Goal: Transaction & Acquisition: Book appointment/travel/reservation

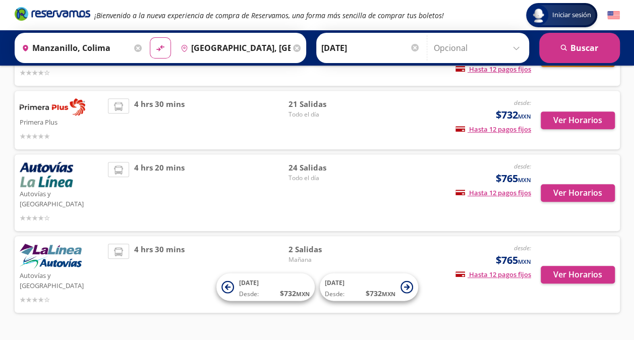
scroll to position [175, 0]
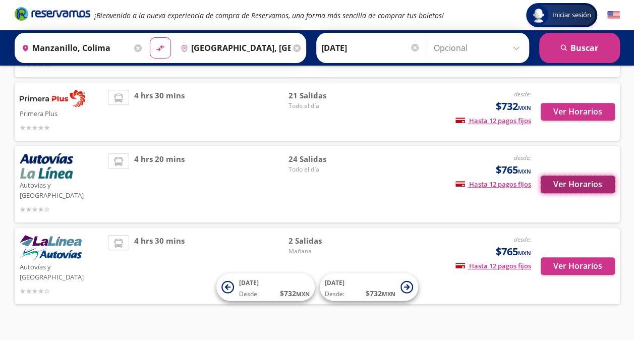
click at [588, 177] on button "Ver Horarios" at bounding box center [577, 184] width 74 height 18
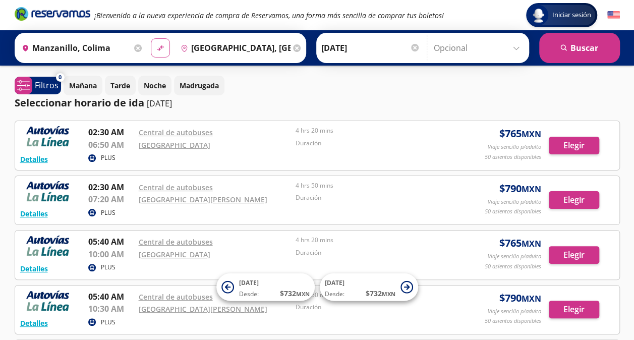
click at [156, 49] on icon at bounding box center [159, 48] width 7 height 6
type input "[GEOGRAPHIC_DATA], [GEOGRAPHIC_DATA]"
type input "Manzanillo, Colima"
click at [156, 49] on icon at bounding box center [159, 48] width 7 height 6
type input "Manzanillo, Colima"
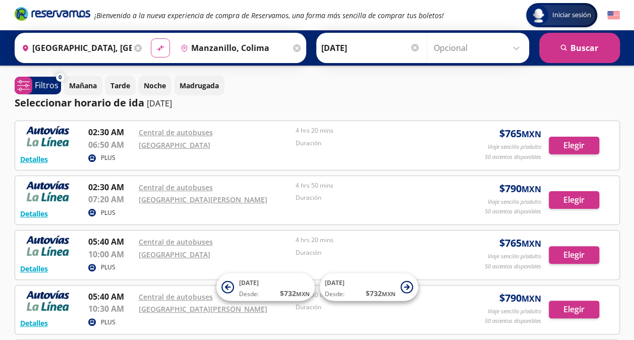
type input "[GEOGRAPHIC_DATA], [GEOGRAPHIC_DATA]"
click at [292, 43] on div "Destino pin-outline [GEOGRAPHIC_DATA], [GEOGRAPHIC_DATA]" at bounding box center [240, 48] width 128 height 26
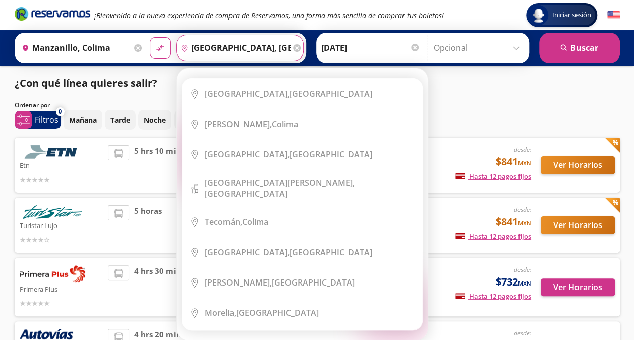
scroll to position [175, 0]
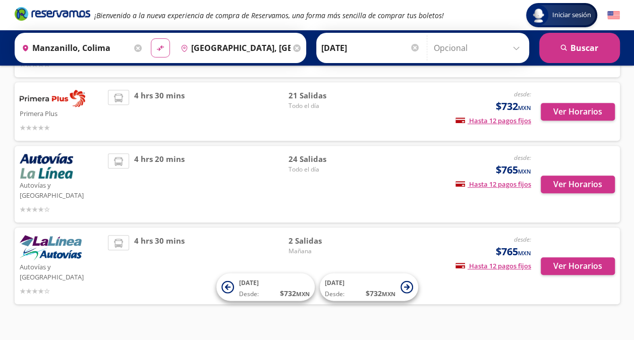
click at [152, 53] on button "material-symbols:compare-arrows-rounded" at bounding box center [160, 47] width 19 height 19
type input "[GEOGRAPHIC_DATA], [GEOGRAPHIC_DATA]"
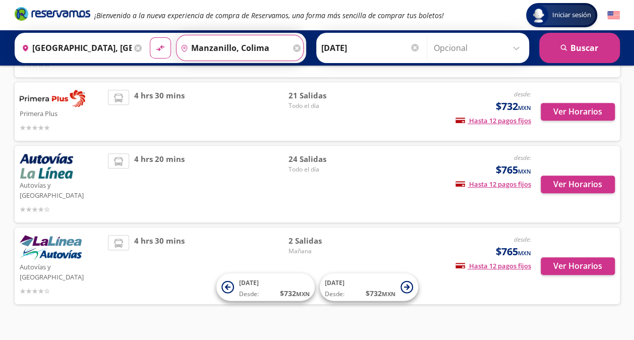
drag, startPoint x: 257, startPoint y: 46, endPoint x: 192, endPoint y: 49, distance: 65.6
click at [192, 49] on input "Manzanillo, Colima" at bounding box center [233, 47] width 114 height 25
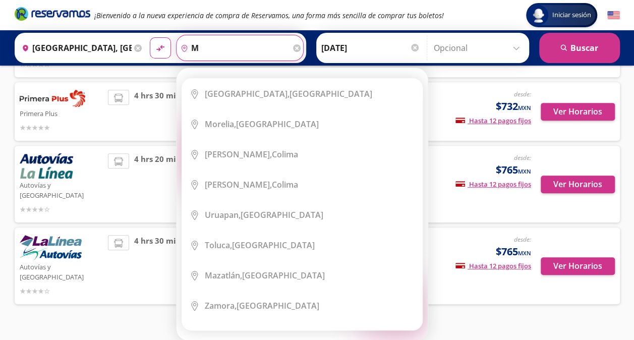
type input "m"
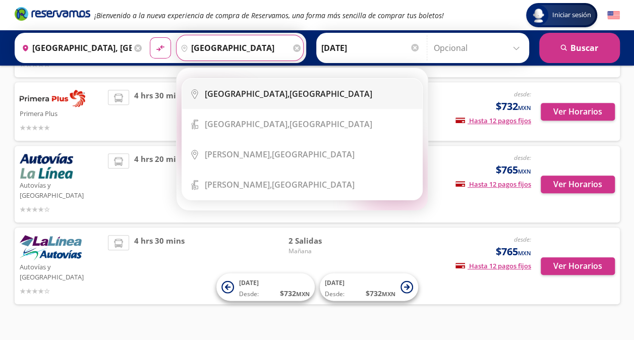
click at [218, 99] on b "[GEOGRAPHIC_DATA]," at bounding box center [247, 93] width 85 height 11
type input "[GEOGRAPHIC_DATA], [GEOGRAPHIC_DATA]"
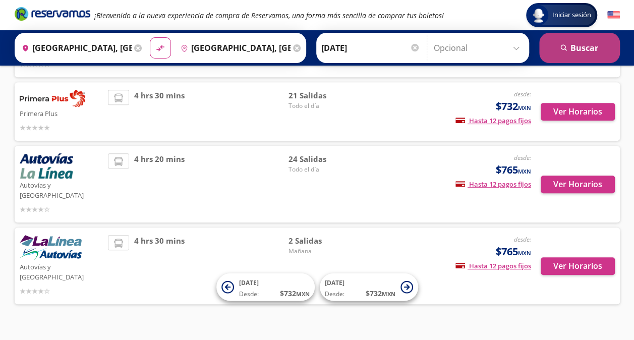
click at [585, 52] on button "search [GEOGRAPHIC_DATA]" at bounding box center [579, 48] width 81 height 30
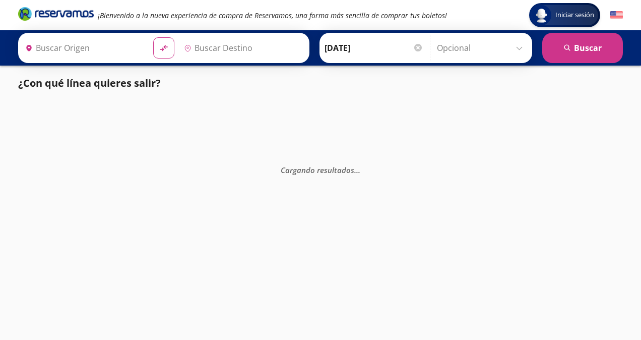
type input "[GEOGRAPHIC_DATA], [GEOGRAPHIC_DATA]"
